Goal: Check status

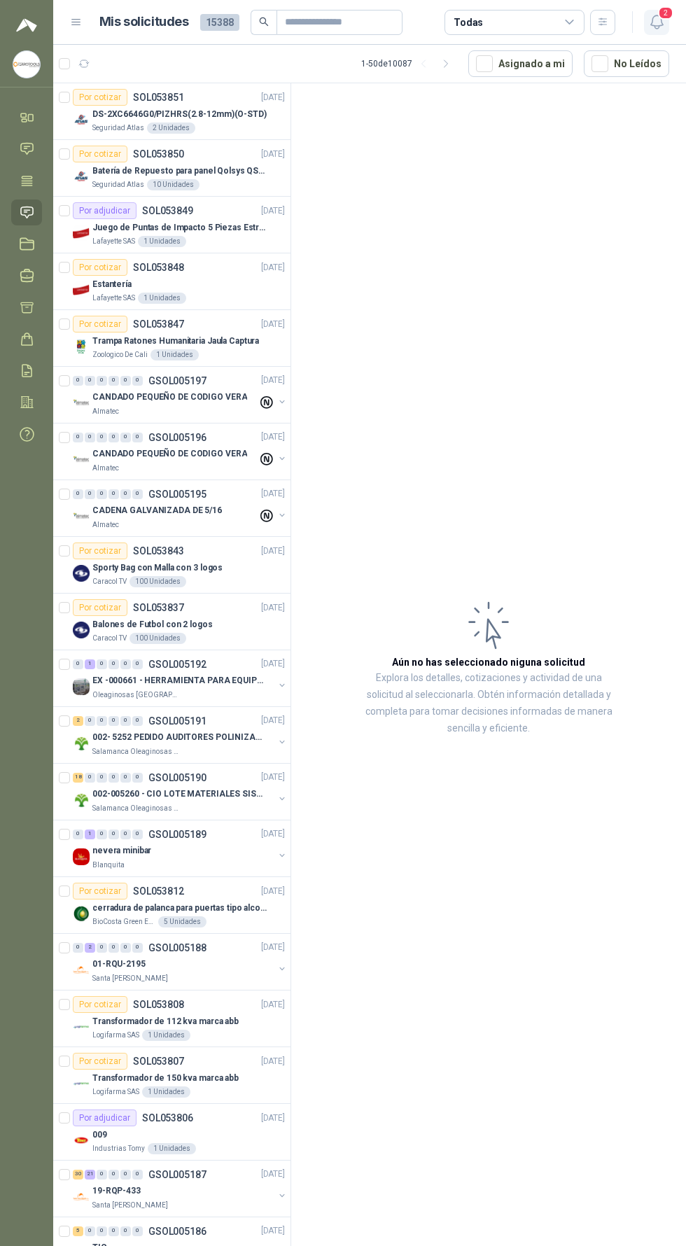
click at [665, 13] on span "2" at bounding box center [665, 12] width 15 height 13
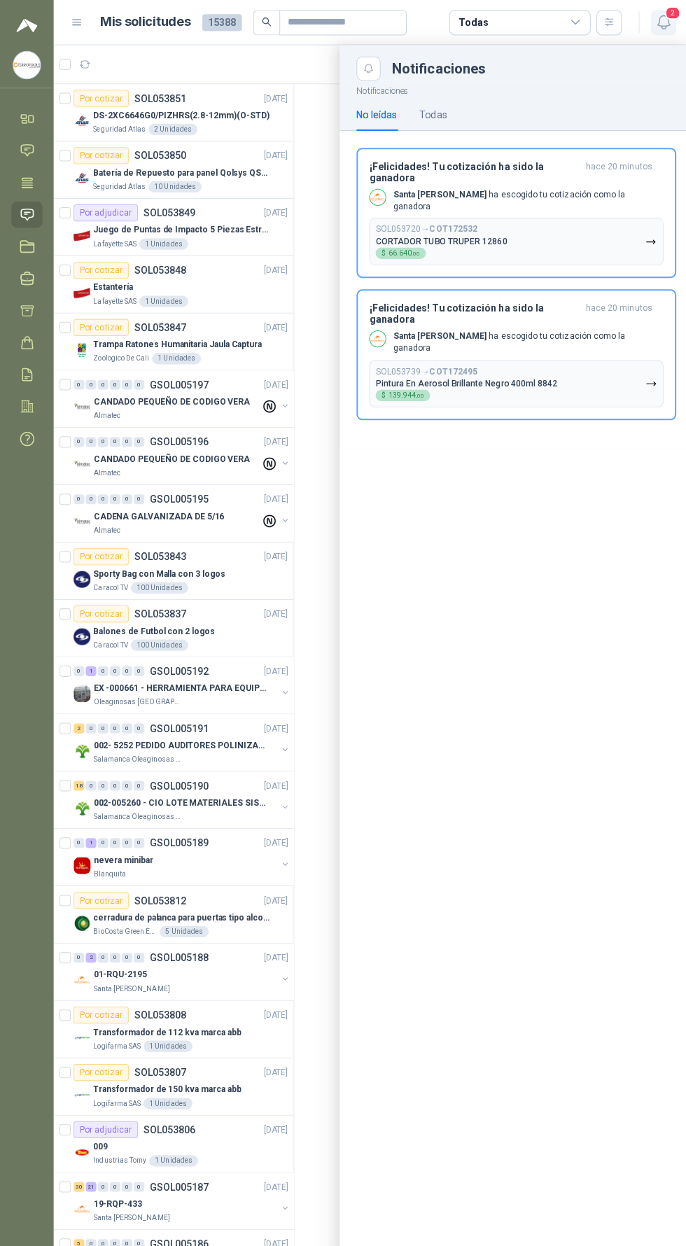
click at [665, 13] on span "2" at bounding box center [665, 12] width 15 height 13
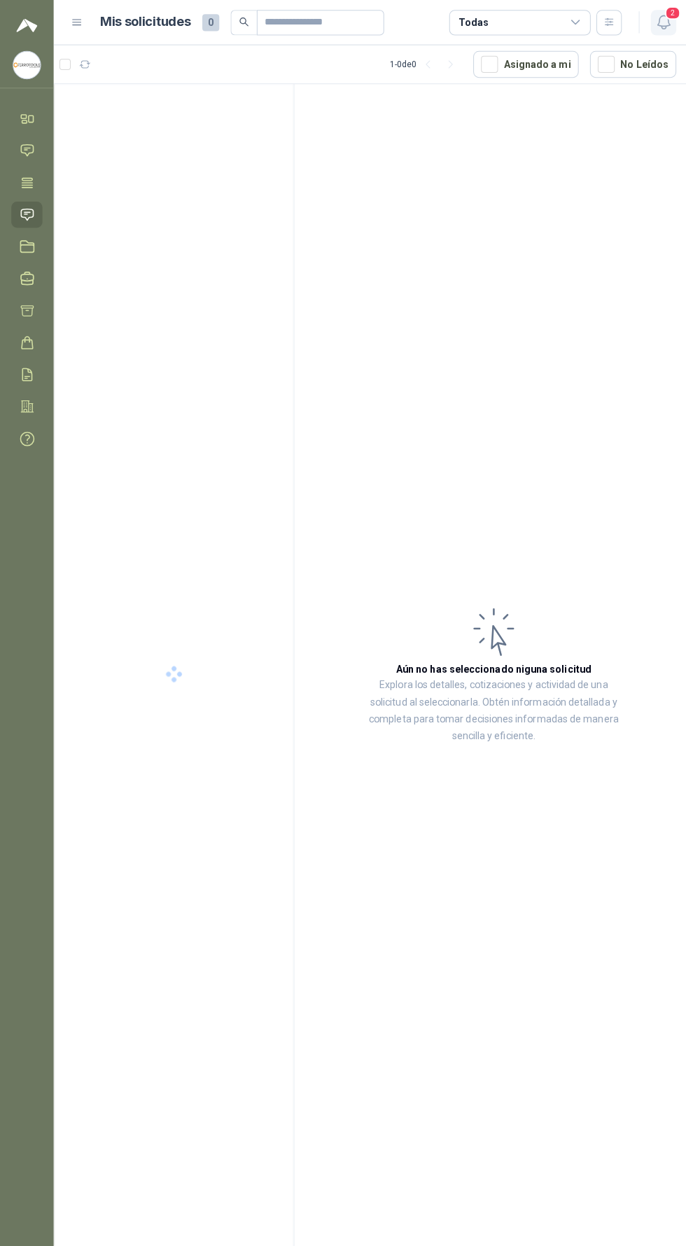
click at [657, 22] on icon "button" at bounding box center [656, 21] width 17 height 17
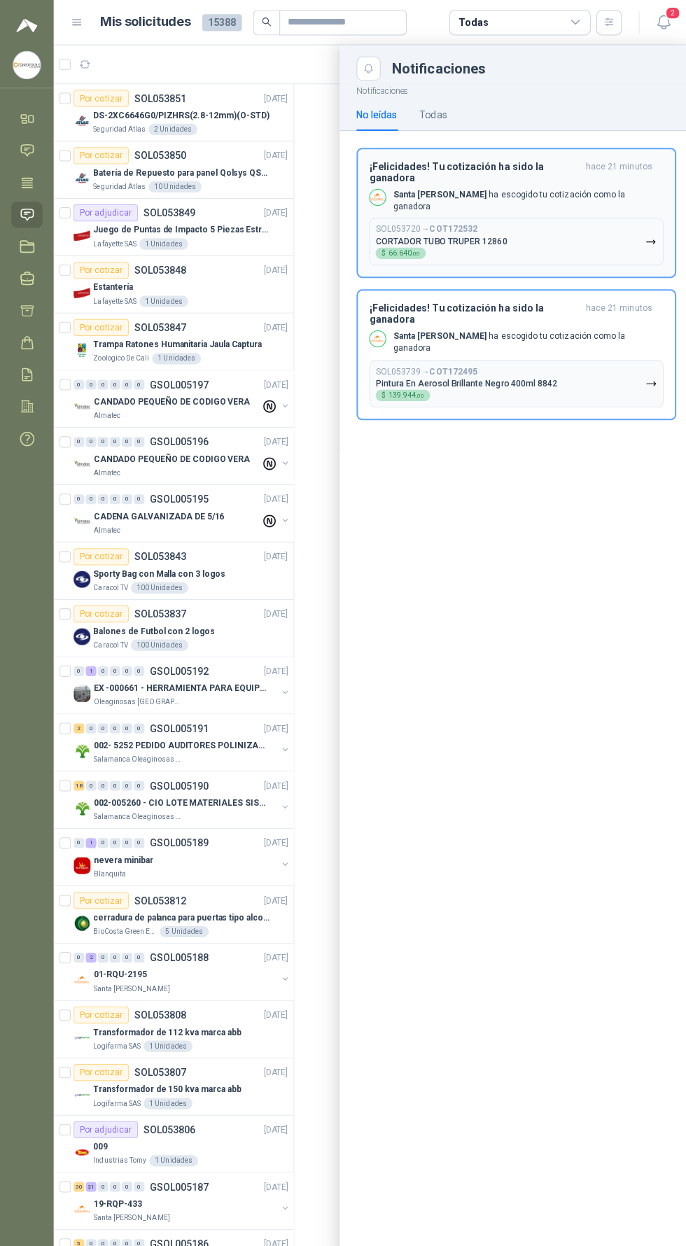
click at [611, 221] on button "SOL053720 → COT172532 CORTADOR TUBO TRUPER 12860 $ 66.640 ,00" at bounding box center [510, 239] width 291 height 47
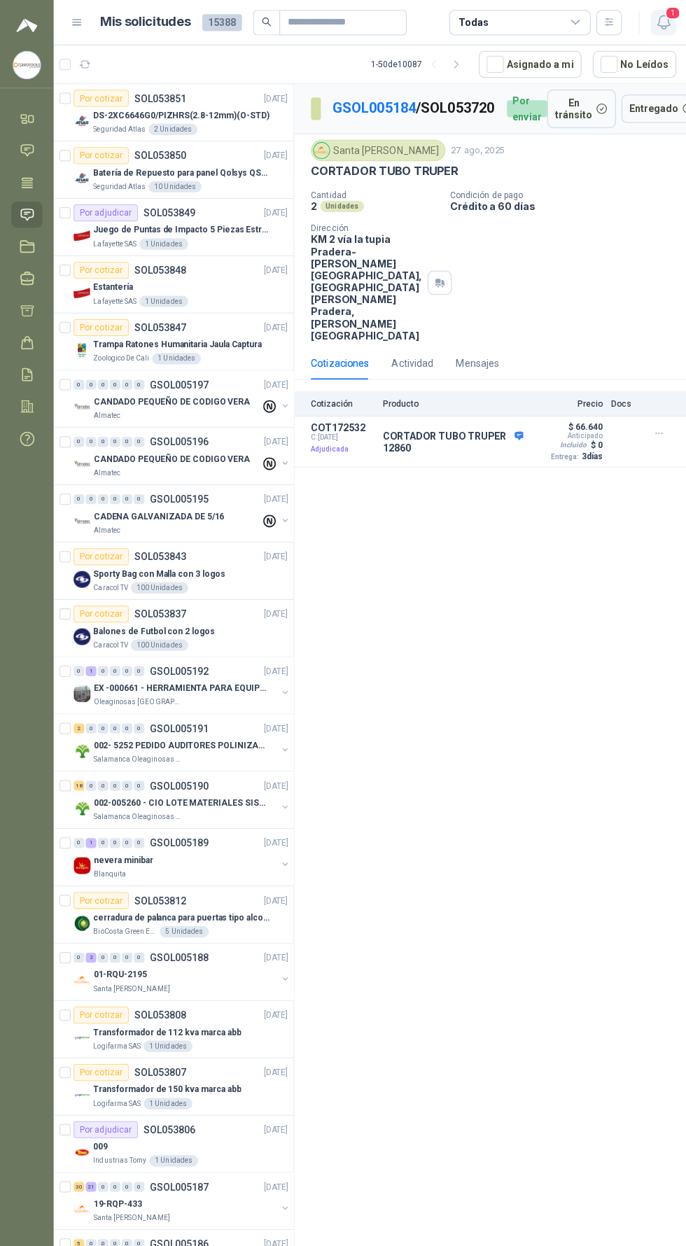
click at [655, 20] on icon "button" at bounding box center [656, 21] width 17 height 17
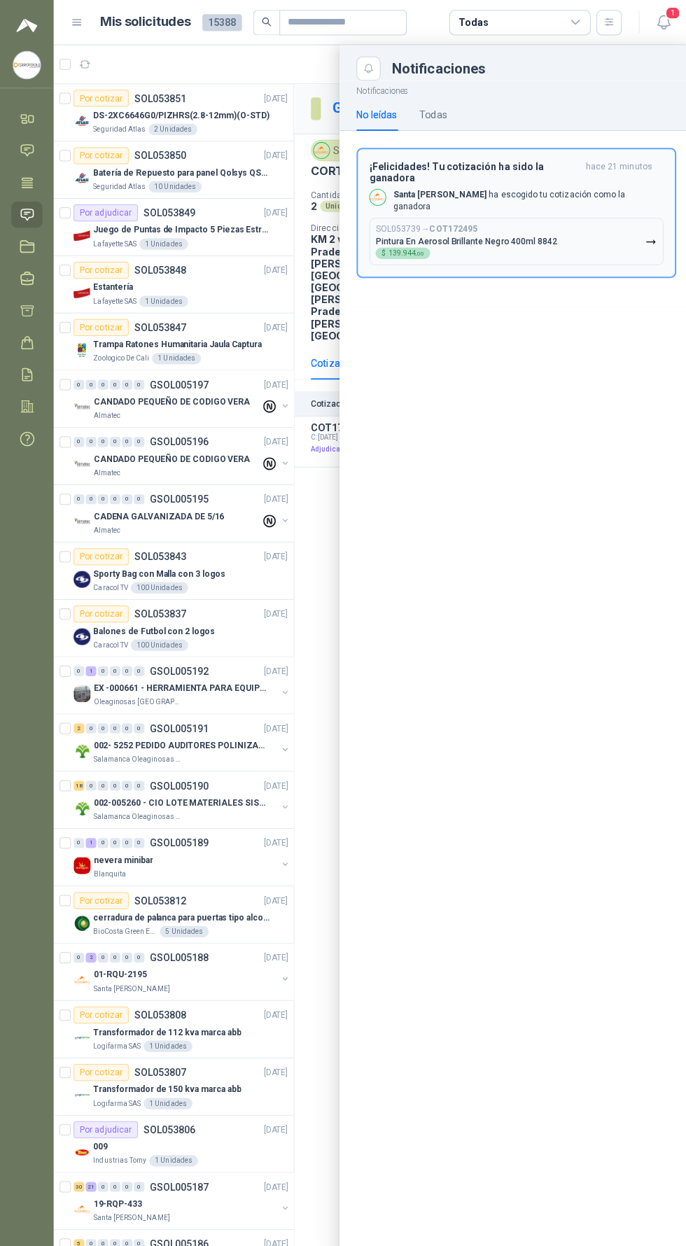
click at [586, 216] on button "SOL053739 → COT172495 Pintura En Aerosol Brillante Negro 400ml 8842 $ 139.944 ,…" at bounding box center [510, 239] width 291 height 47
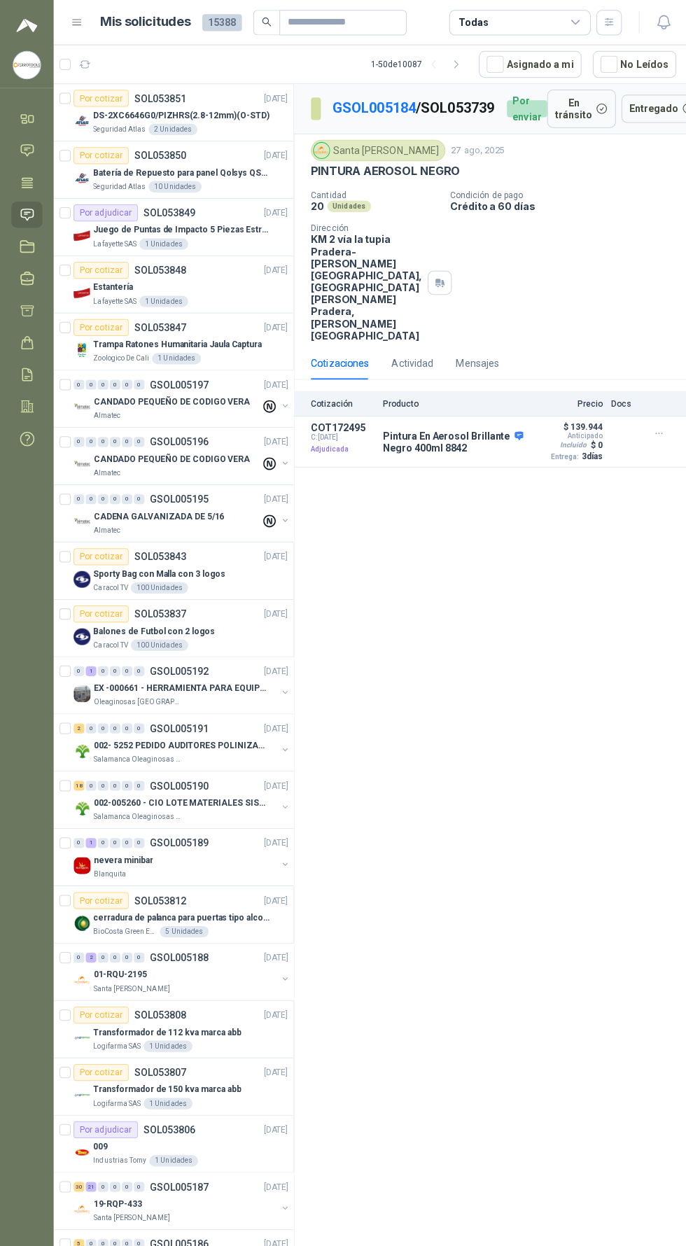
click at [562, 645] on div "GSOL005184 / SOL053739 Por enviar En tránsito Entregado Santa [PERSON_NAME] [DA…" at bounding box center [488, 667] width 395 height 1168
